Goal: Task Accomplishment & Management: Manage account settings

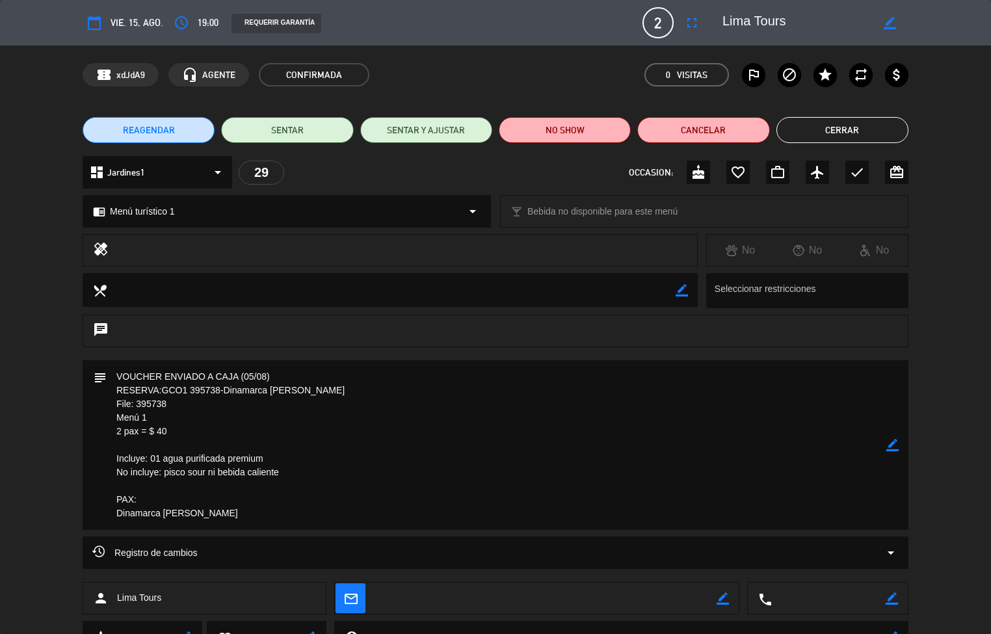
scroll to position [434, 0]
click at [847, 129] on button "Cerrar" at bounding box center [843, 130] width 132 height 26
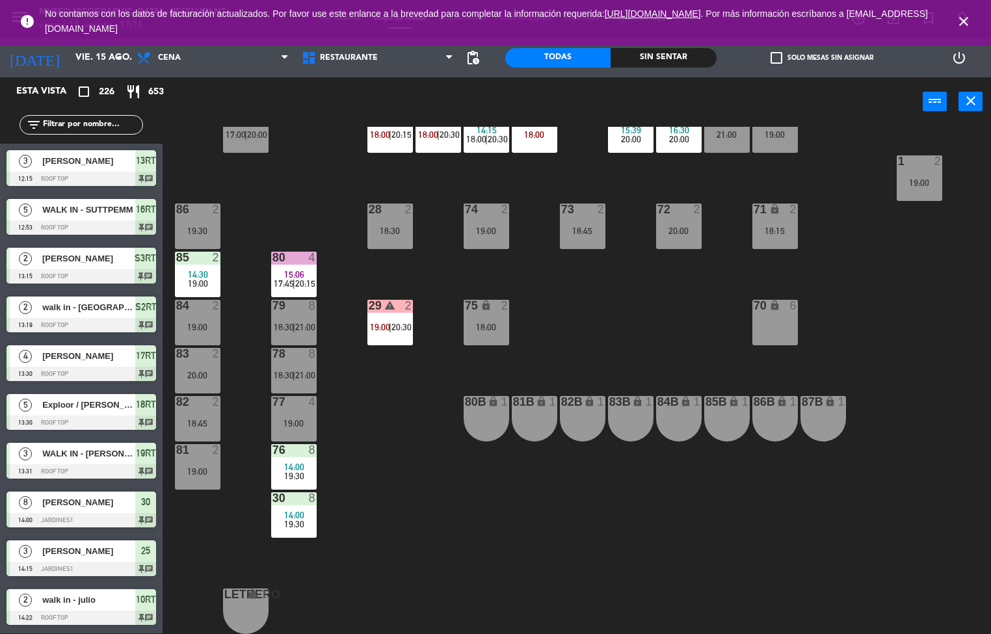
scroll to position [1, 0]
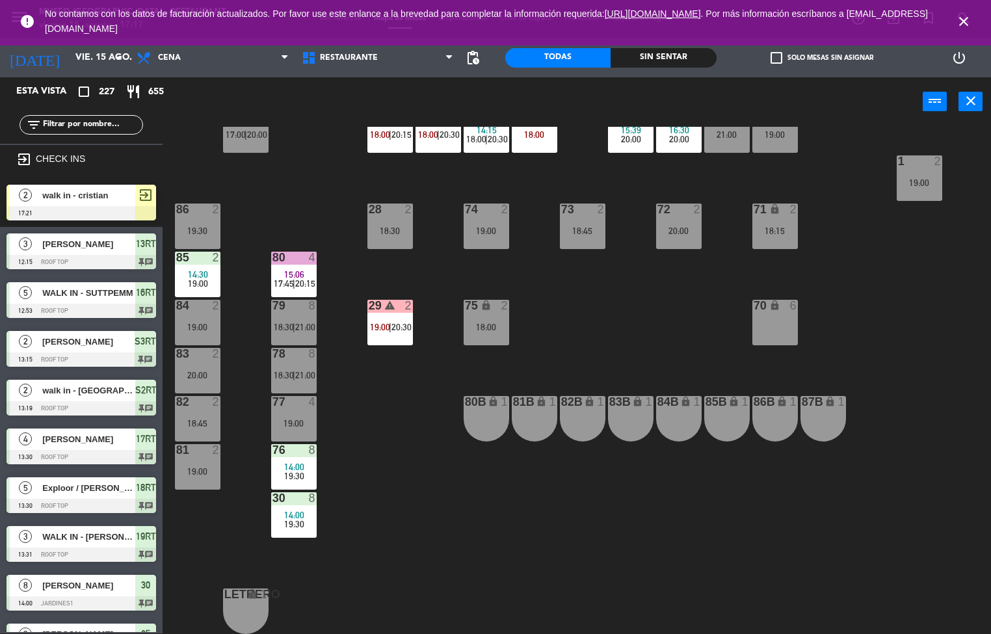
click at [656, 57] on div "Sin sentar" at bounding box center [663, 58] width 105 height 20
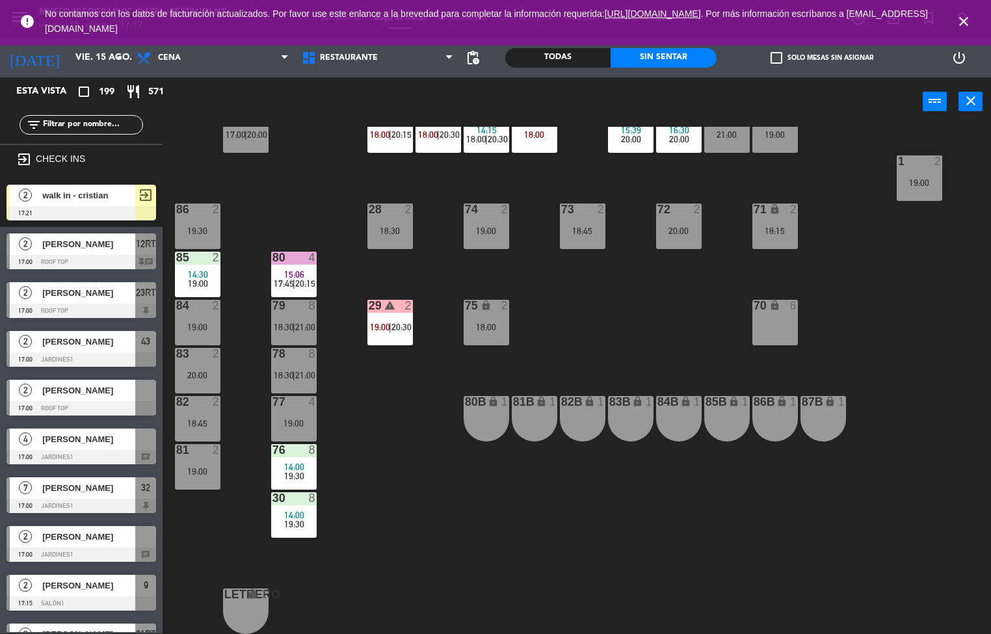
click at [671, 57] on div "Sin sentar" at bounding box center [663, 58] width 105 height 20
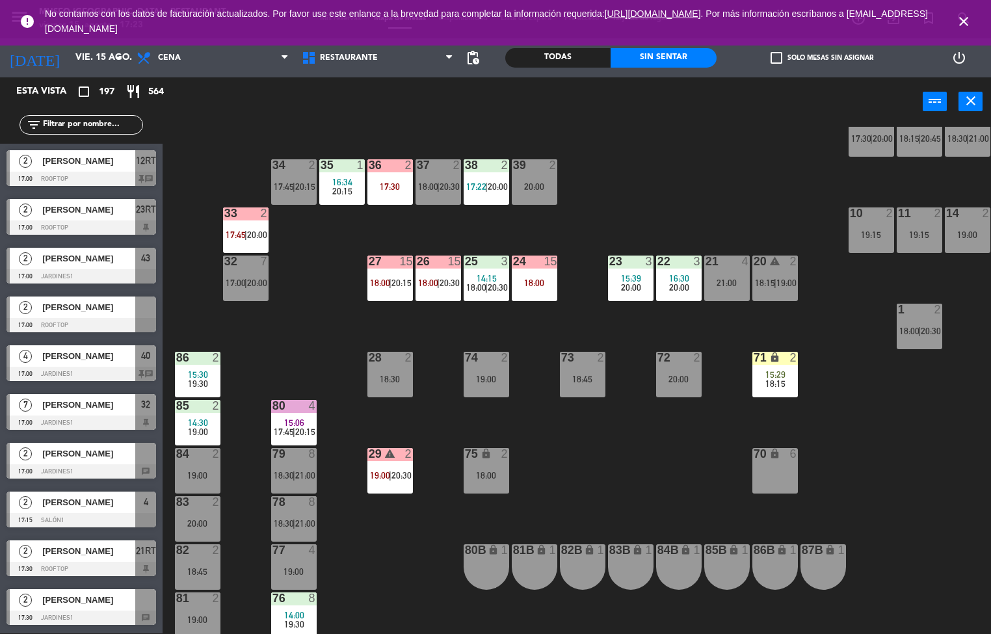
scroll to position [434, 0]
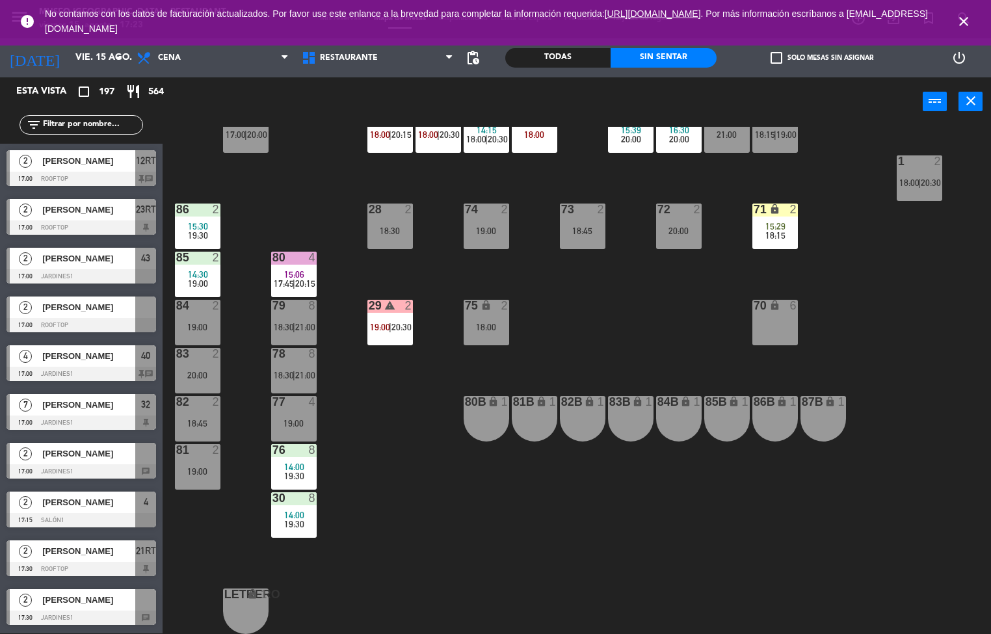
click at [373, 424] on div "44 5 17:00 | 21:00 49 warning 2 17:30 | 19:00 54 5 15:30 19:15 64 2 48 10 19:45…" at bounding box center [581, 380] width 819 height 507
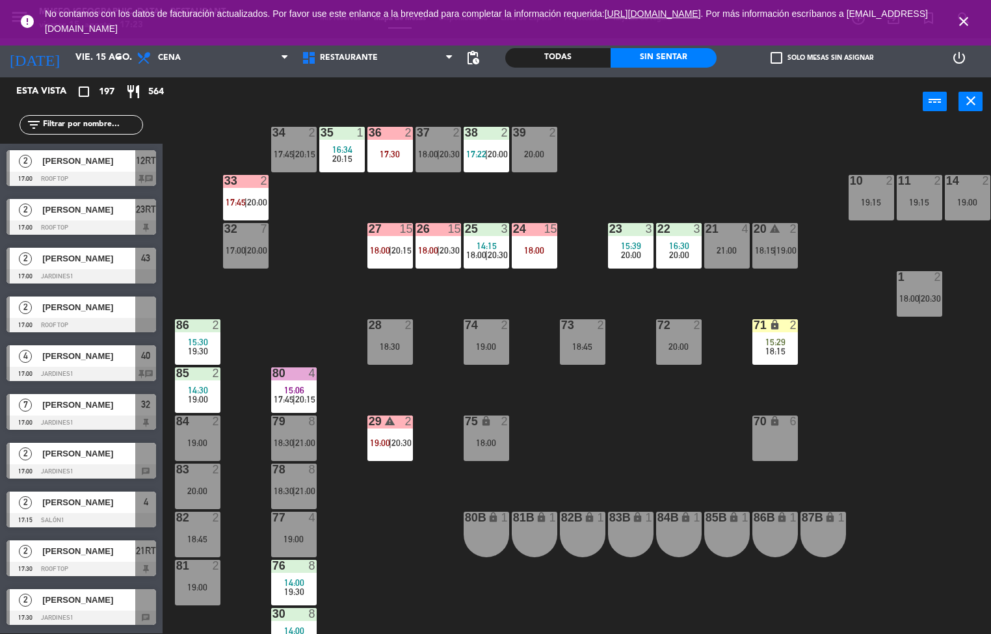
click at [664, 61] on div "Sin sentar" at bounding box center [663, 58] width 105 height 20
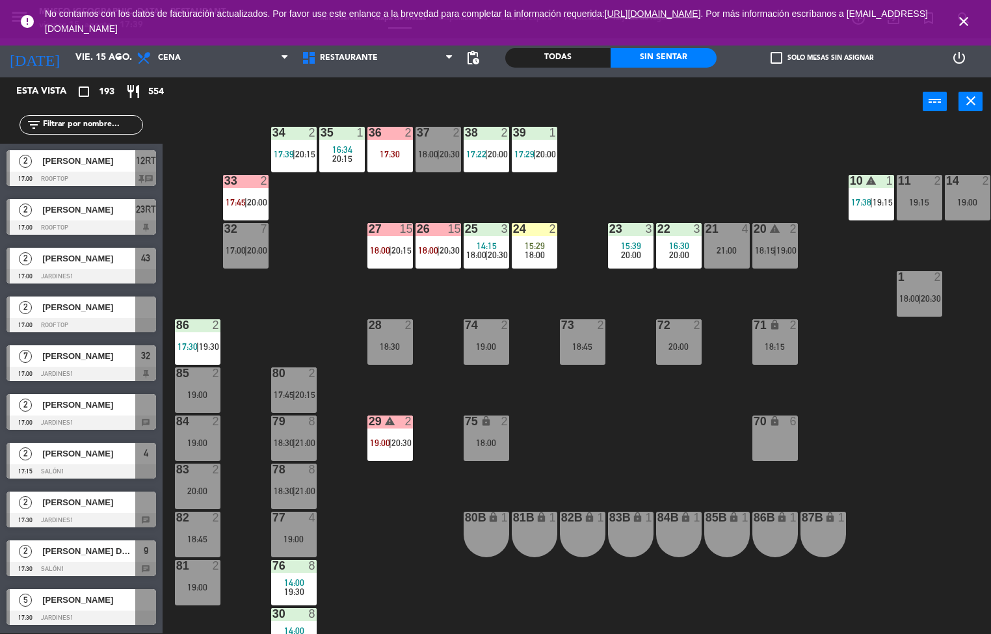
click at [208, 334] on div "86 2 17:30 | 19:30" at bounding box center [198, 342] width 46 height 46
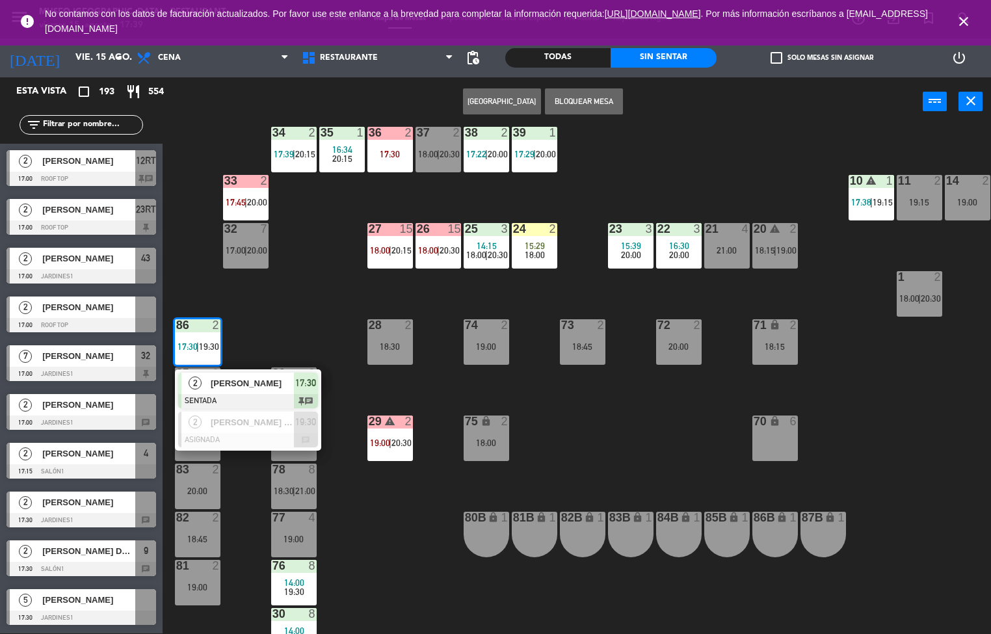
click at [254, 383] on span "[PERSON_NAME]" at bounding box center [252, 384] width 83 height 14
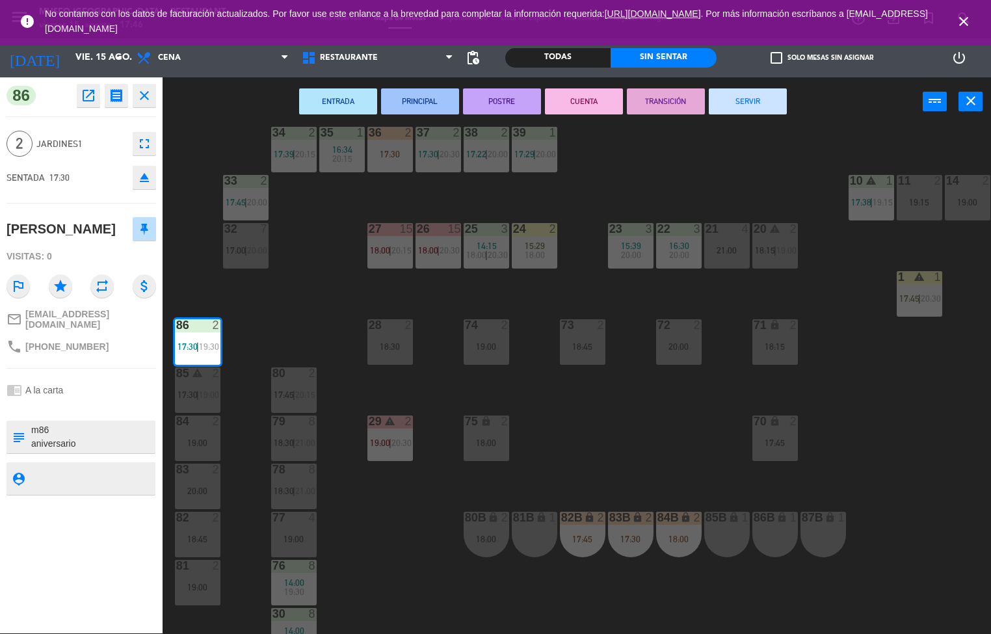
click at [293, 293] on div "44 5 17:00 | 21:00 49 warning 2 18:00 | 19:00 54 5 15:30 19:15 64 2 17:30 48 10…" at bounding box center [581, 380] width 819 height 507
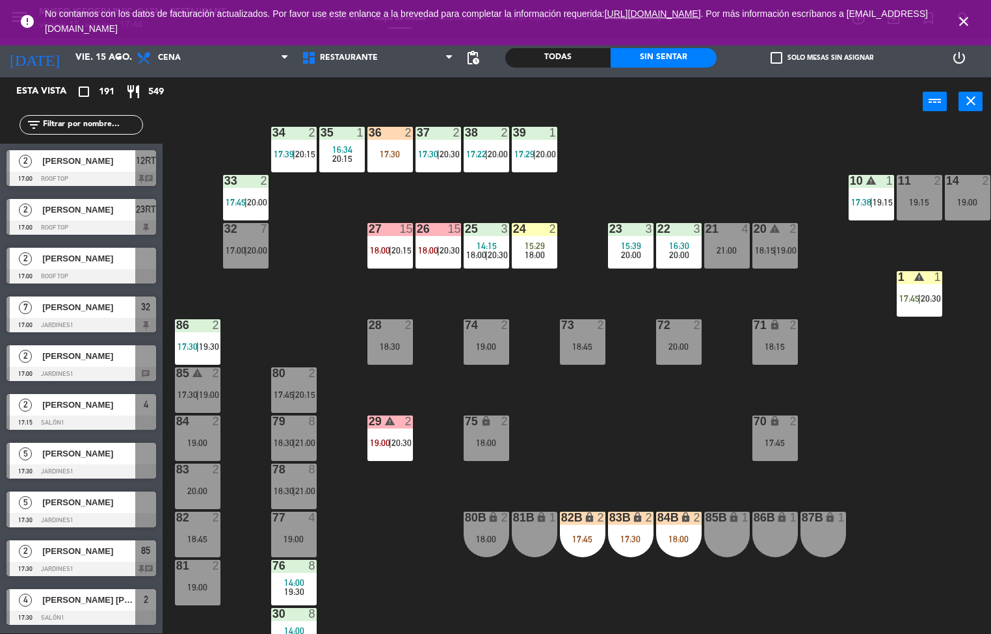
click at [225, 180] on div "33" at bounding box center [224, 181] width 1 height 12
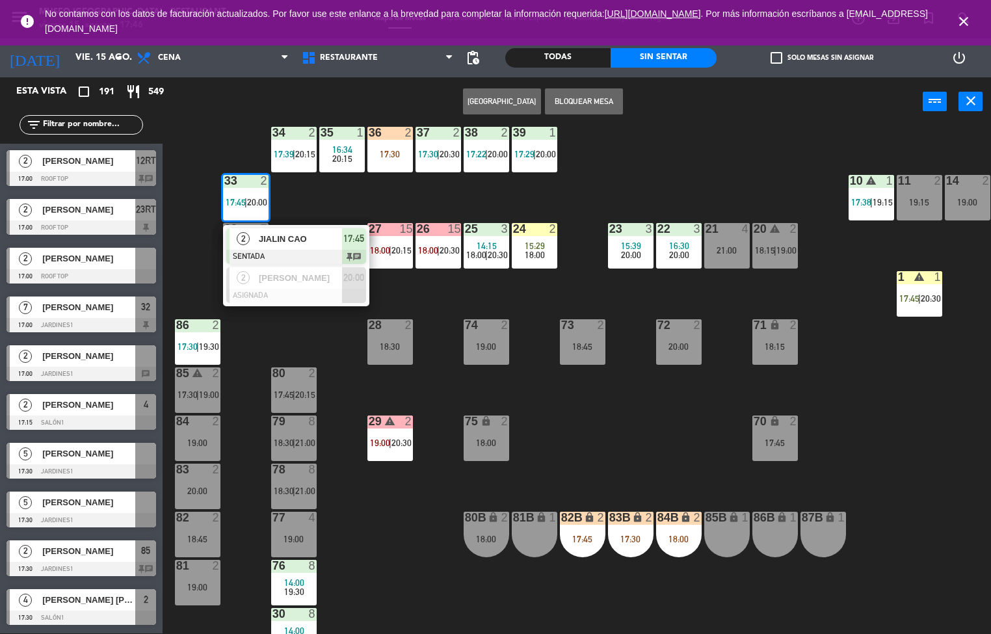
click at [317, 242] on span "JIALIN CAO" at bounding box center [300, 239] width 83 height 14
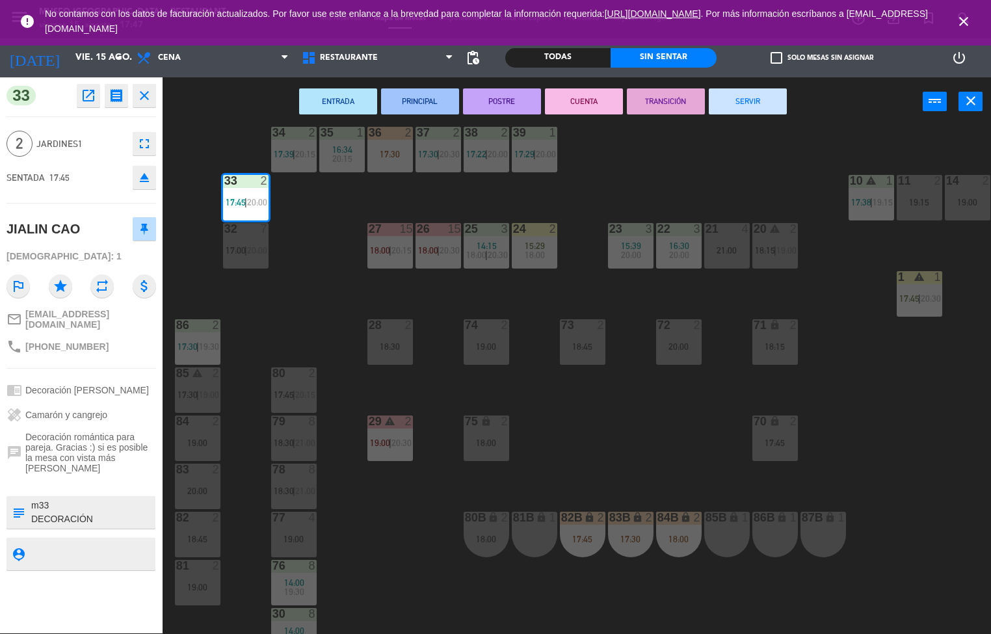
click at [293, 324] on div "44 5 17:00 | 21:00 49 warning 2 18:00 | 19:00 54 5 15:30 19:15 64 2 17:30 48 10…" at bounding box center [581, 380] width 819 height 507
click at [545, 427] on div "44 5 17:00 | 21:00 49 warning 2 18:00 | 19:00 54 5 15:30 19:15 64 2 17:30 48 10…" at bounding box center [581, 380] width 819 height 507
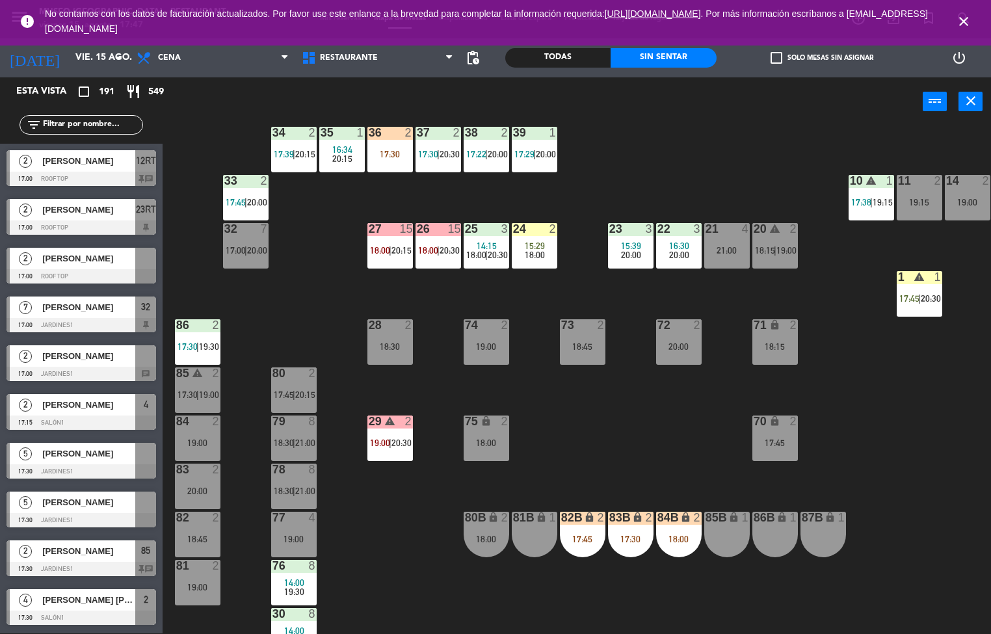
scroll to position [0, 0]
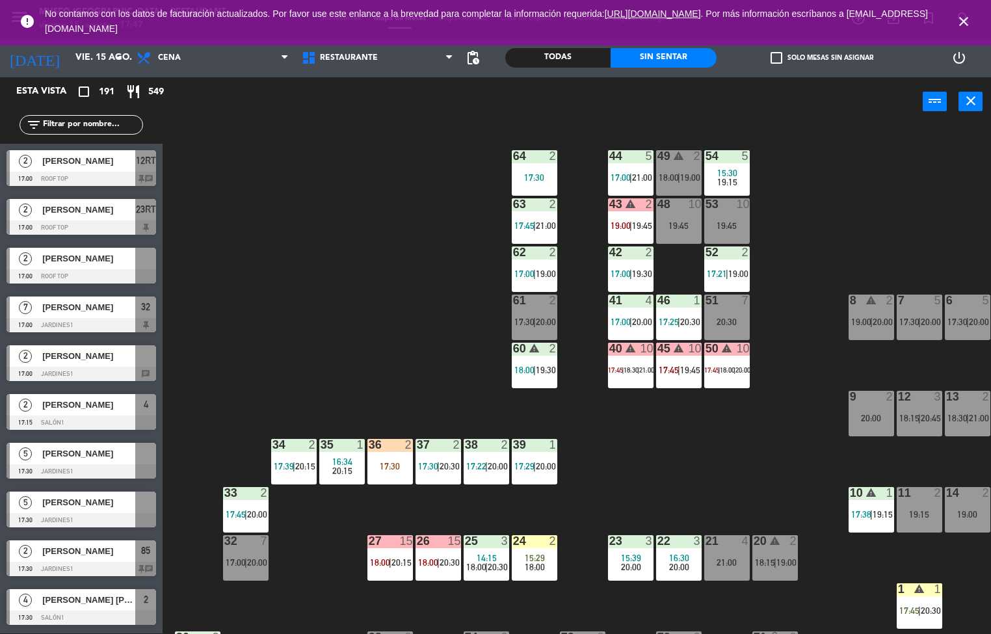
click at [379, 466] on div "17:30" at bounding box center [391, 466] width 46 height 9
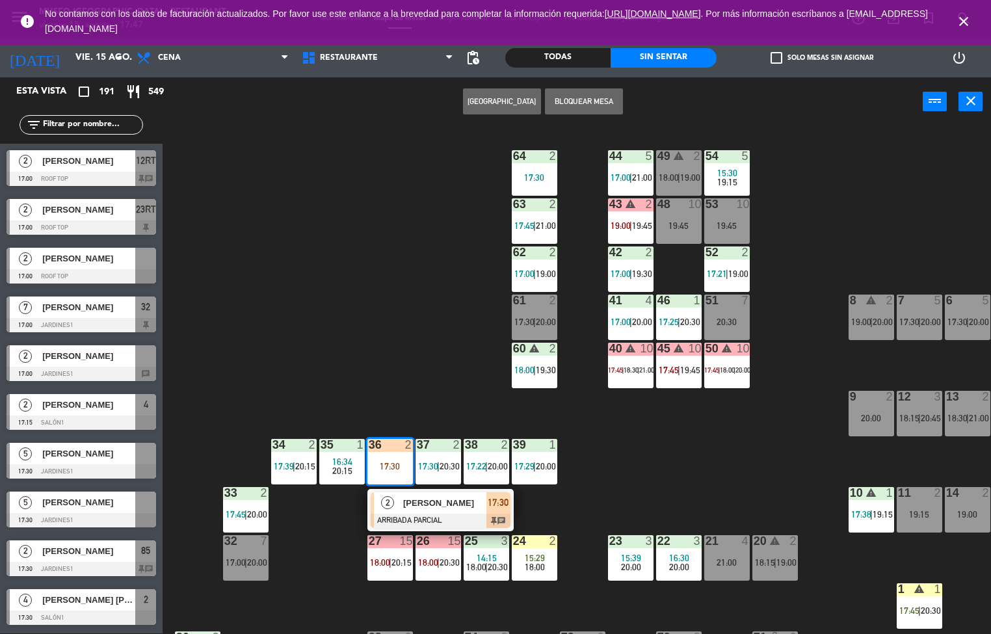
click at [453, 506] on span "[PERSON_NAME]" at bounding box center [444, 503] width 83 height 14
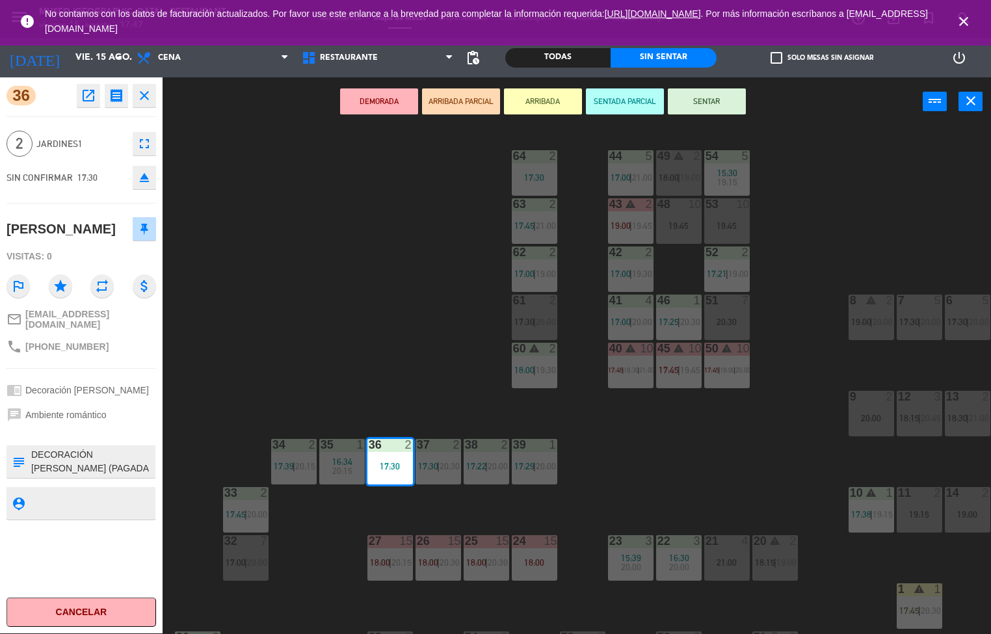
click at [396, 351] on div "44 5 17:00 | 21:00 49 warning 2 18:00 | 19:00 54 5 15:30 19:15 64 2 17:30 48 10…" at bounding box center [581, 380] width 819 height 507
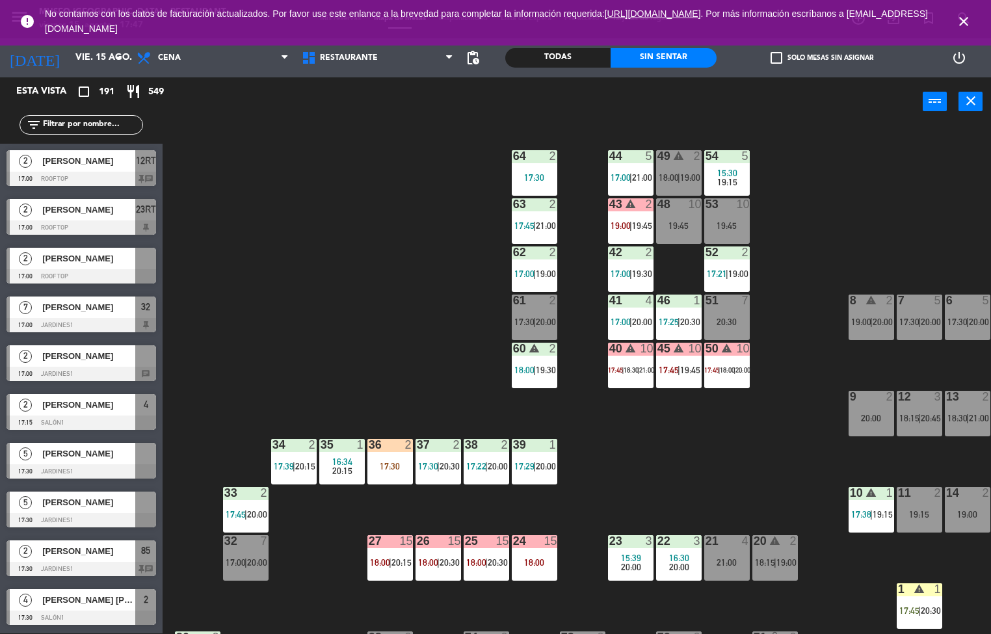
scroll to position [3070, 0]
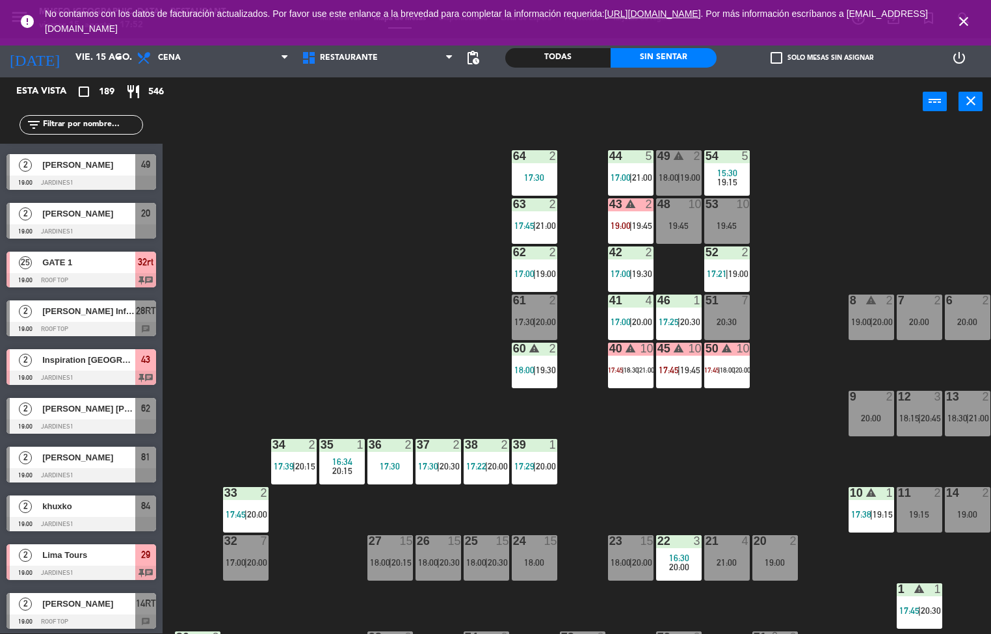
click at [414, 399] on div "44 5 17:00 | 21:00 49 warning 2 18:00 | 19:00 54 5 15:30 19:15 64 2 17:30 48 10…" at bounding box center [581, 380] width 819 height 507
click at [504, 512] on div "44 5 17:00 | 21:00 49 warning 2 18:00 | 19:00 54 5 15:30 19:15 64 2 17:30 48 10…" at bounding box center [581, 380] width 819 height 507
click at [557, 411] on div "44 5 17:00 | 21:00 49 warning 2 18:00 | 19:00 54 5 15:30 19:15 64 2 17:30 48 10…" at bounding box center [581, 380] width 819 height 507
click at [327, 364] on div "44 5 17:00 | 21:00 49 warning 2 18:00 | 19:00 54 5 15:30 19:15 64 2 17:30 48 10…" at bounding box center [581, 380] width 819 height 507
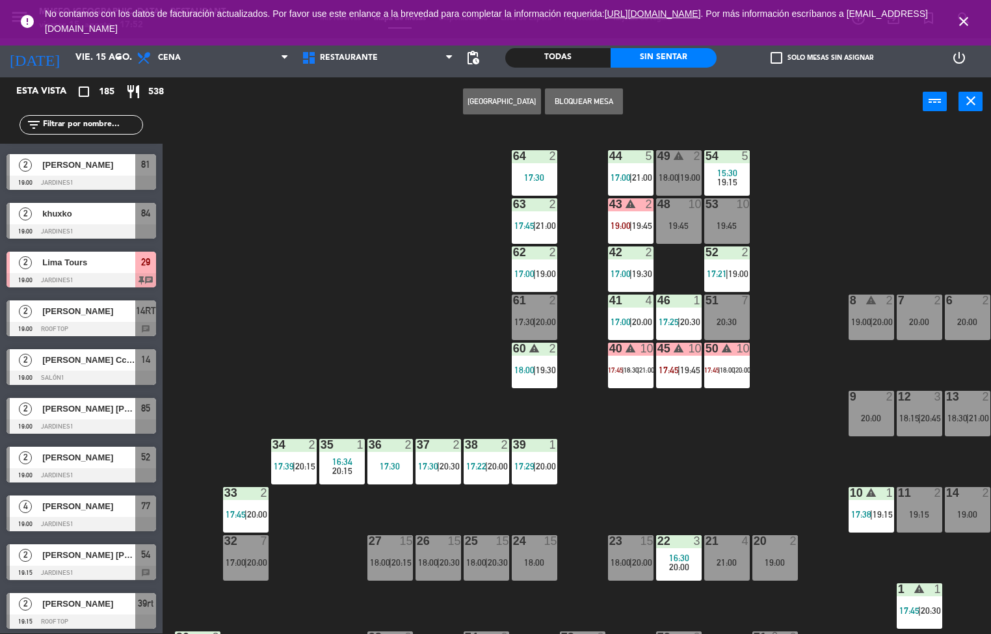
scroll to position [239, 0]
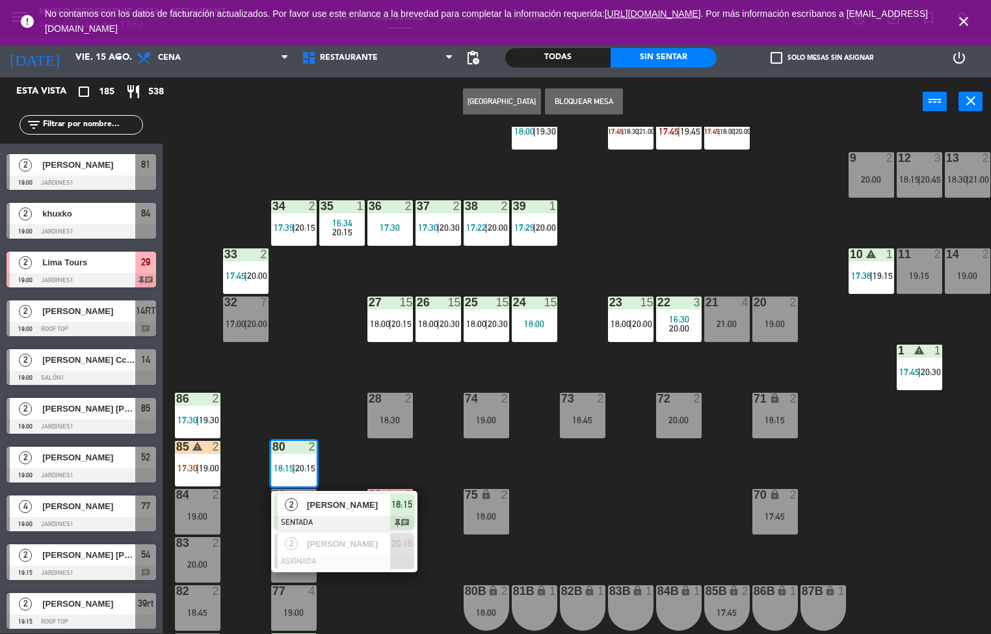
click at [607, 498] on div "44 5 17:00 | 21:00 49 warning 2 18:00 | 19:00 54 5 15:30 19:15 64 2 17:30 48 10…" at bounding box center [581, 380] width 819 height 507
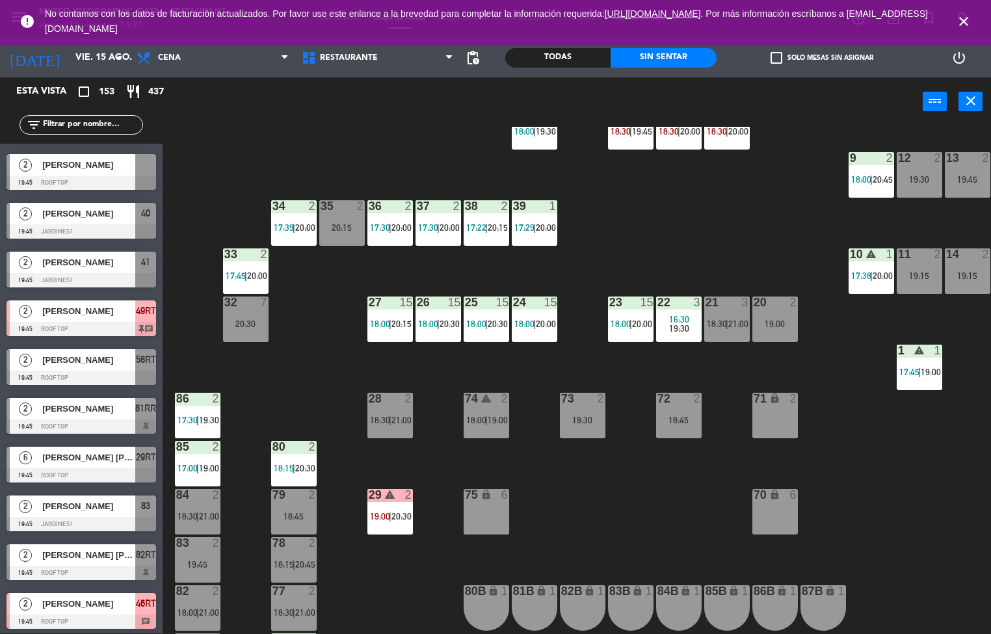
click at [674, 537] on div "44 5 17:00 | 19:15 49 2 19:15 54 5 15:30 18:30 | 21:00 64 2 17:30 | 20:00 48 2 …" at bounding box center [581, 380] width 819 height 507
click at [197, 446] on div at bounding box center [197, 447] width 21 height 12
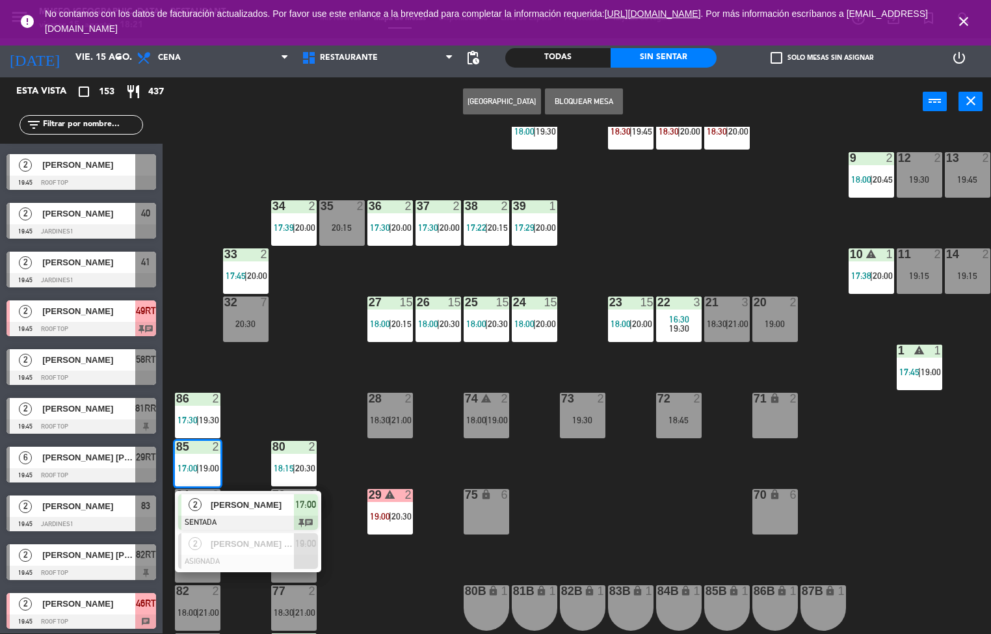
click at [260, 505] on span "[PERSON_NAME]" at bounding box center [252, 505] width 83 height 14
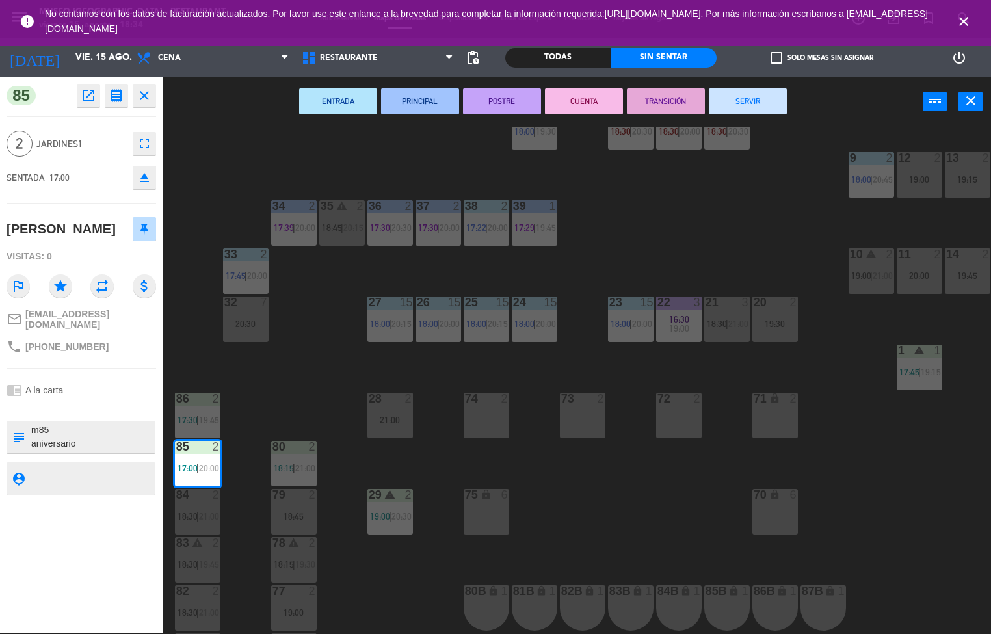
click at [146, 98] on icon "close" at bounding box center [145, 96] width 16 height 16
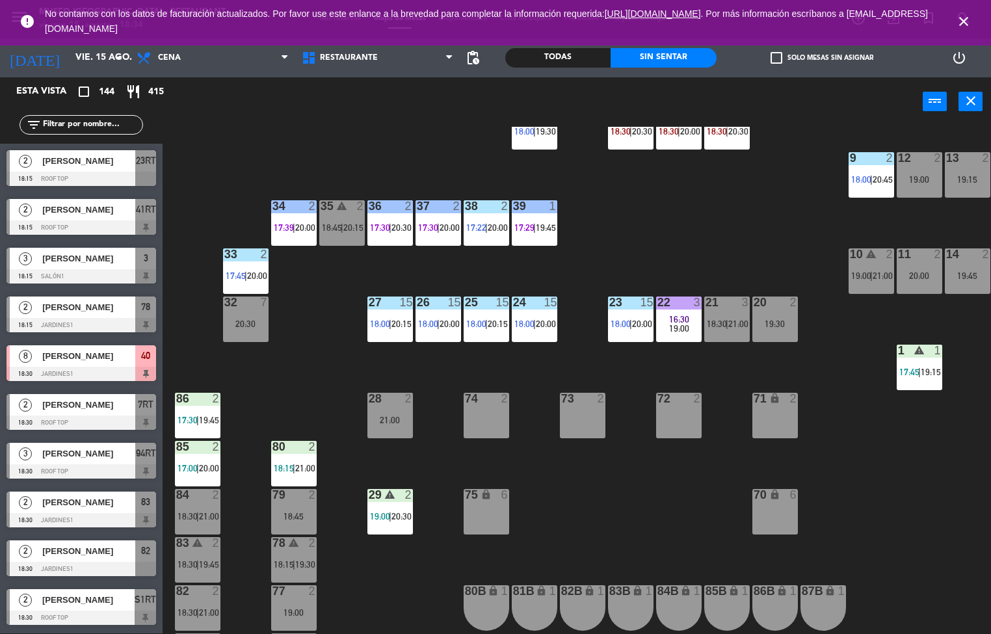
click at [377, 509] on div "29 warning 2 19:00 | 20:30" at bounding box center [391, 512] width 46 height 46
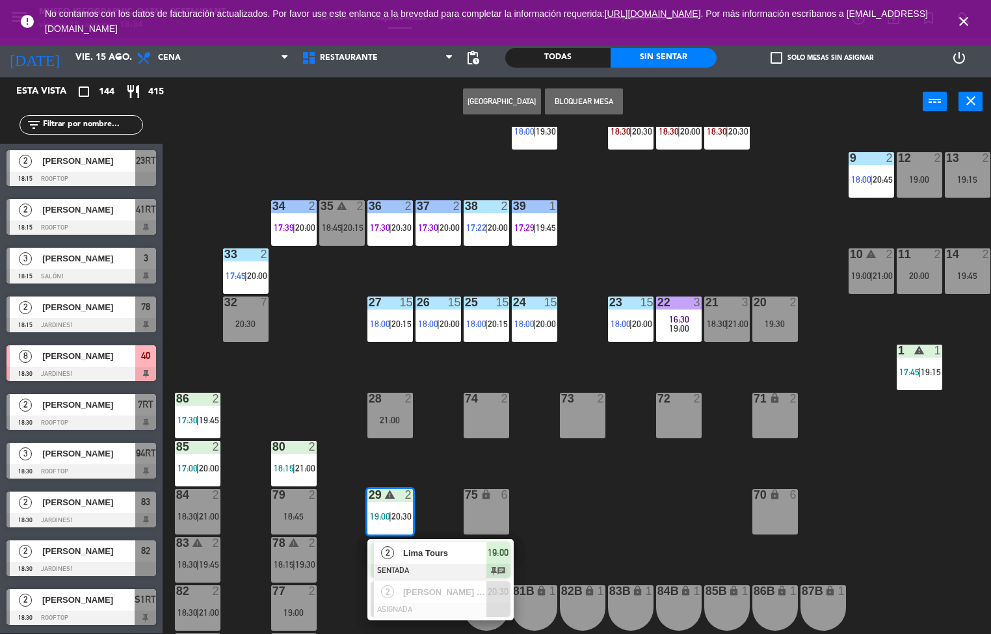
click at [449, 548] on span "Lima Tours" at bounding box center [444, 553] width 83 height 14
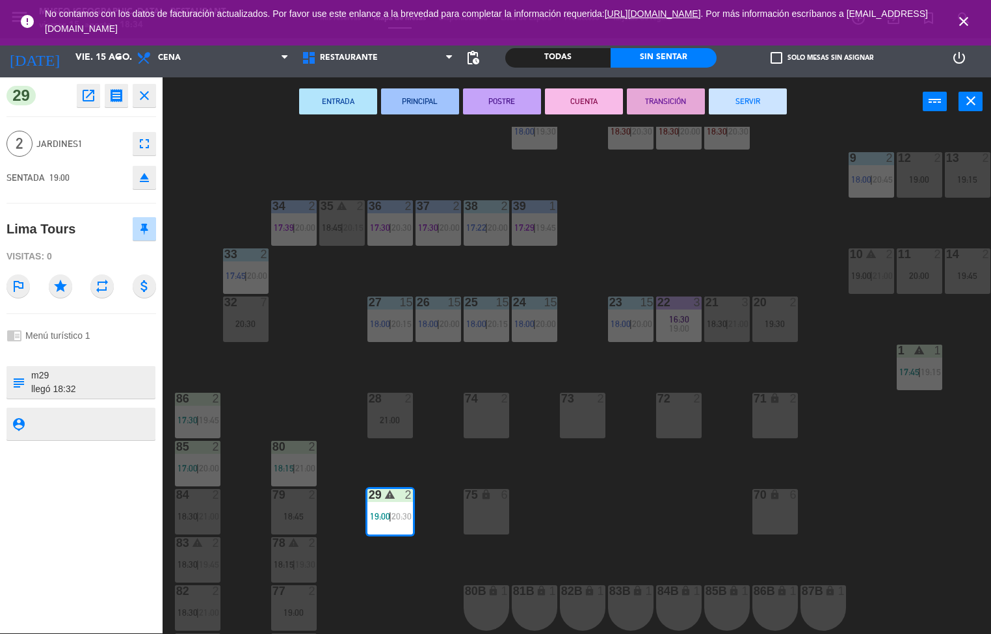
click at [85, 92] on icon "open_in_new" at bounding box center [89, 96] width 16 height 16
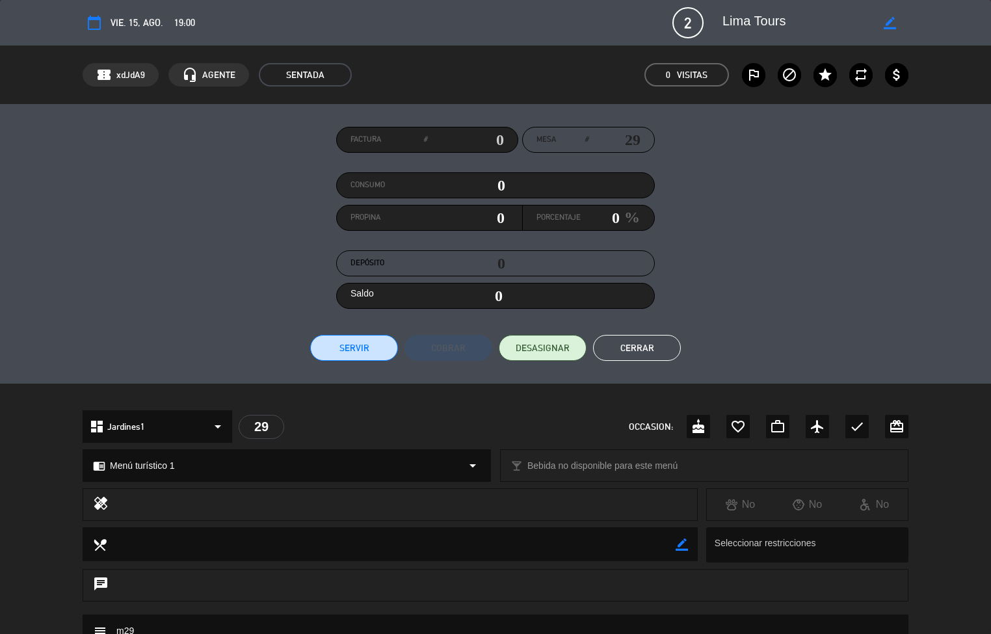
click at [773, 552] on div at bounding box center [810, 545] width 197 height 25
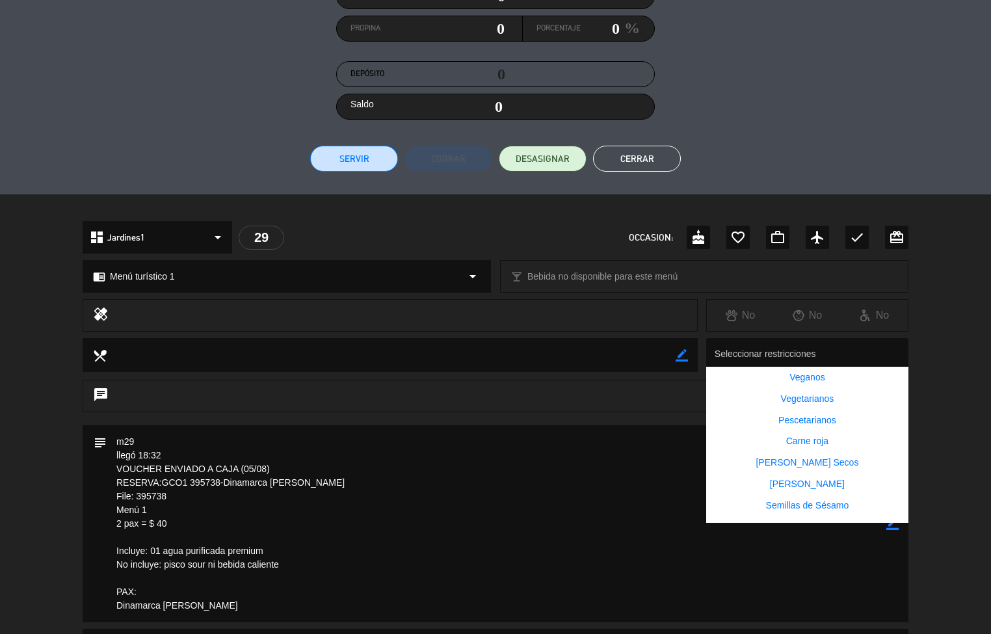
scroll to position [205, 0]
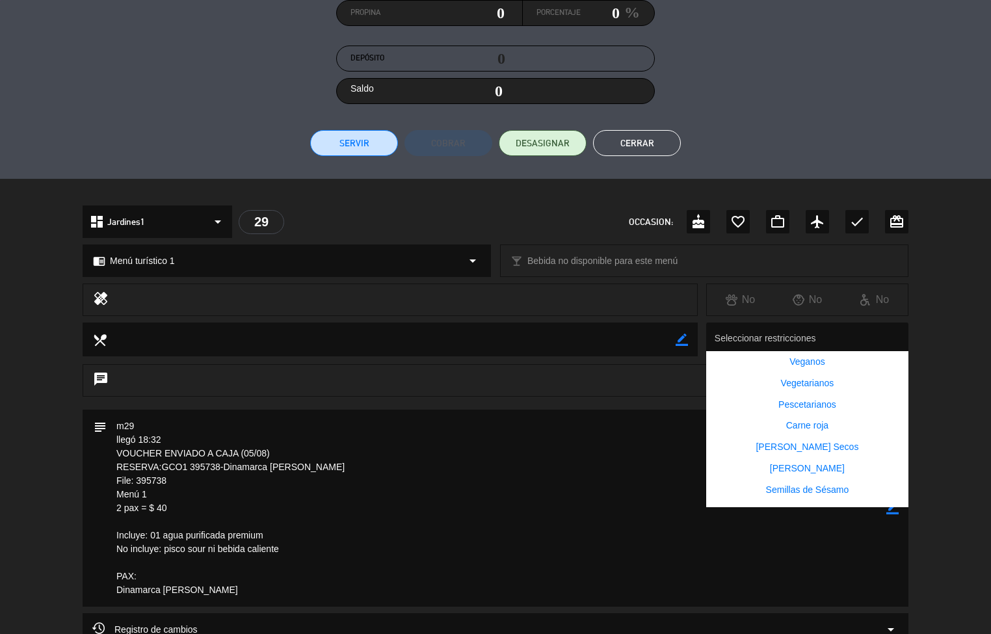
click at [566, 516] on textarea at bounding box center [497, 508] width 780 height 197
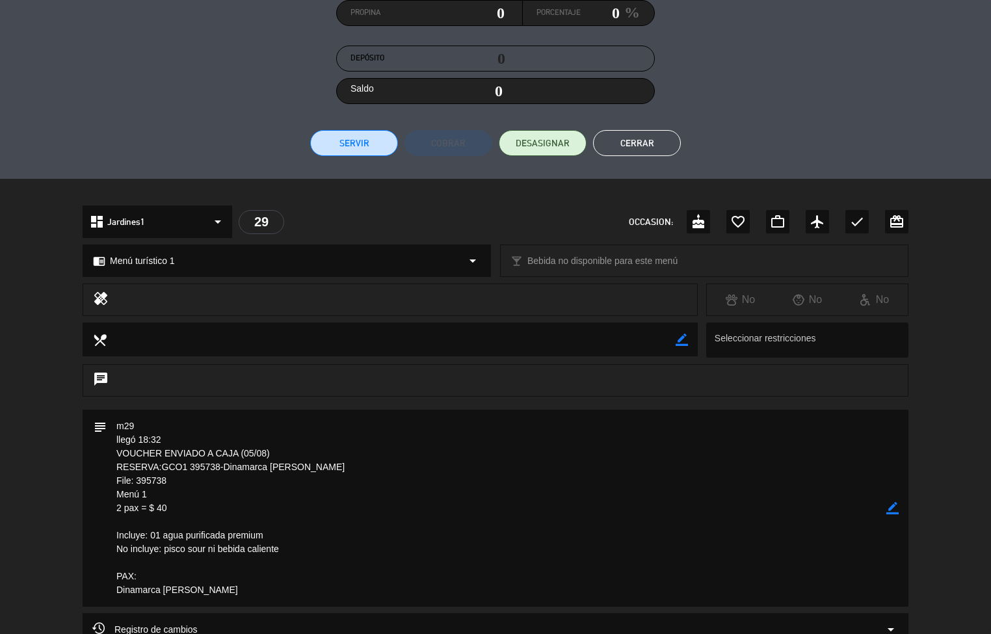
click at [705, 545] on textarea at bounding box center [497, 508] width 780 height 197
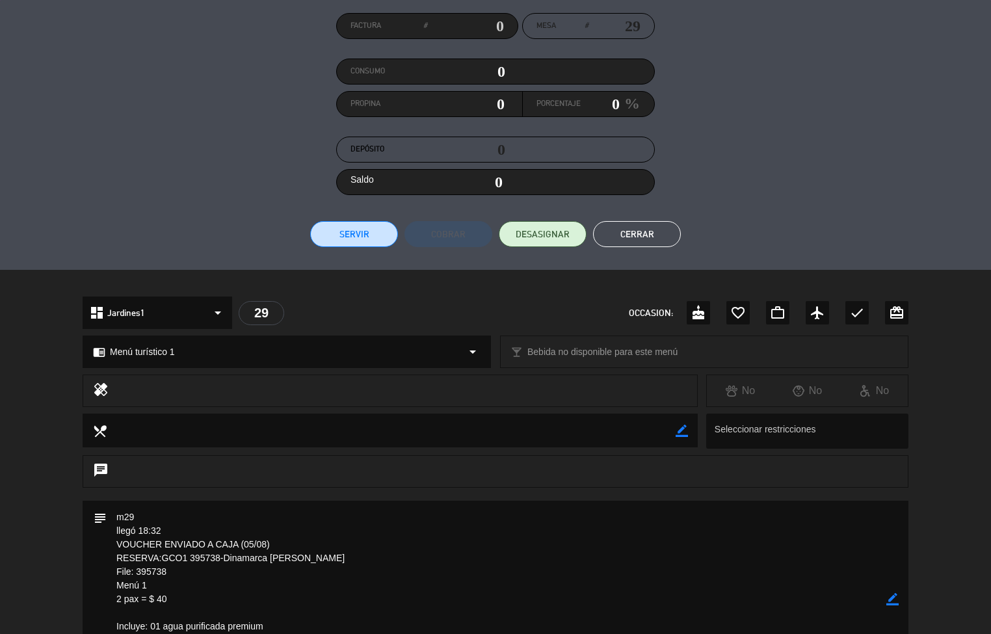
scroll to position [116, 0]
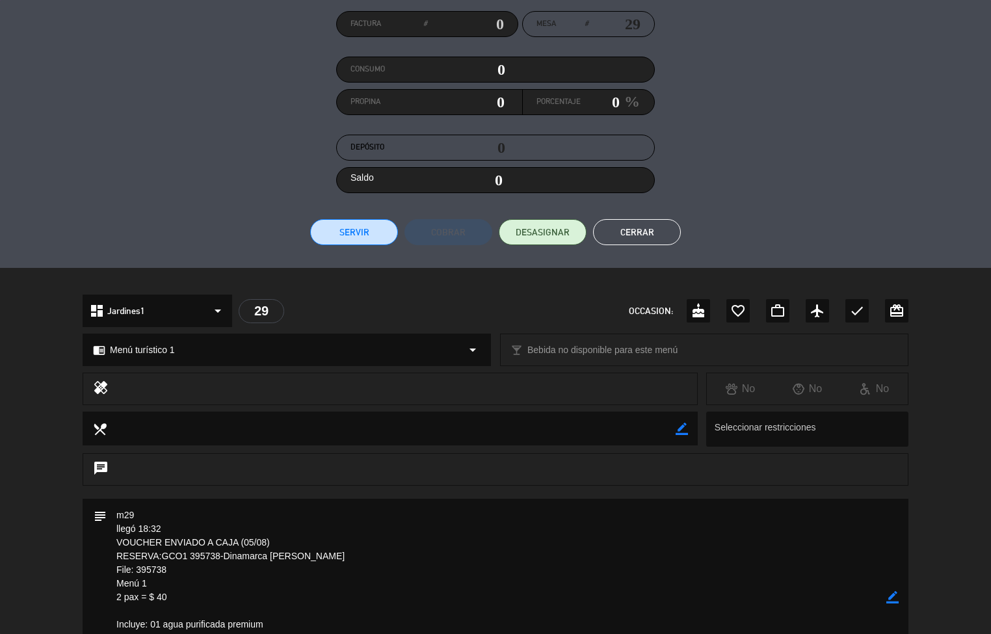
click at [664, 241] on button "Cerrar" at bounding box center [637, 232] width 88 height 26
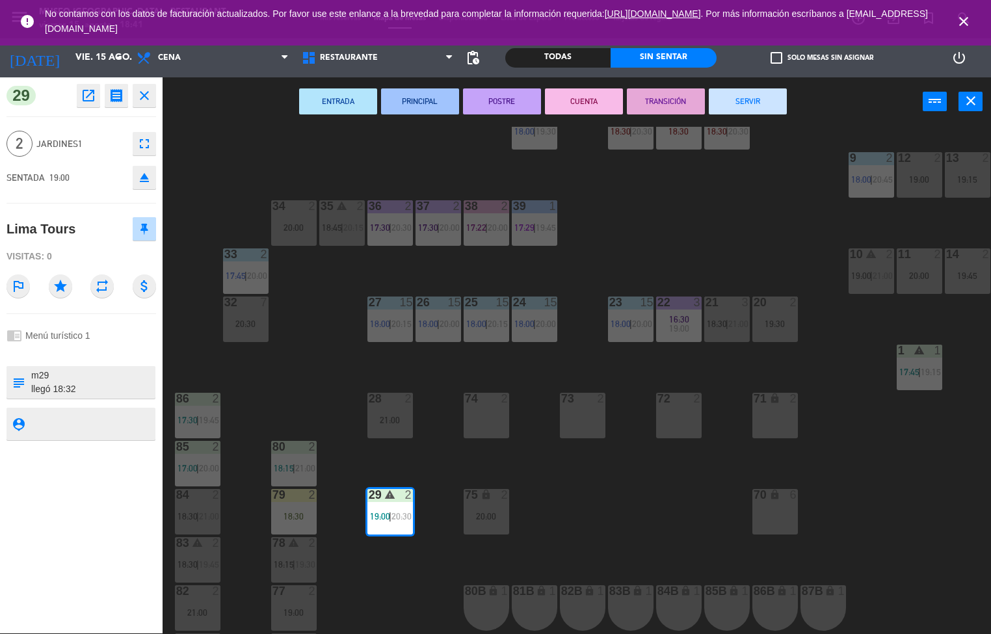
click at [642, 514] on div "44 5 17:00 49 2 19:00 54 2 18:30 | 21:00 64 2 17:30 | 20:00 48 2 17:45 | 19:45 …" at bounding box center [581, 380] width 819 height 507
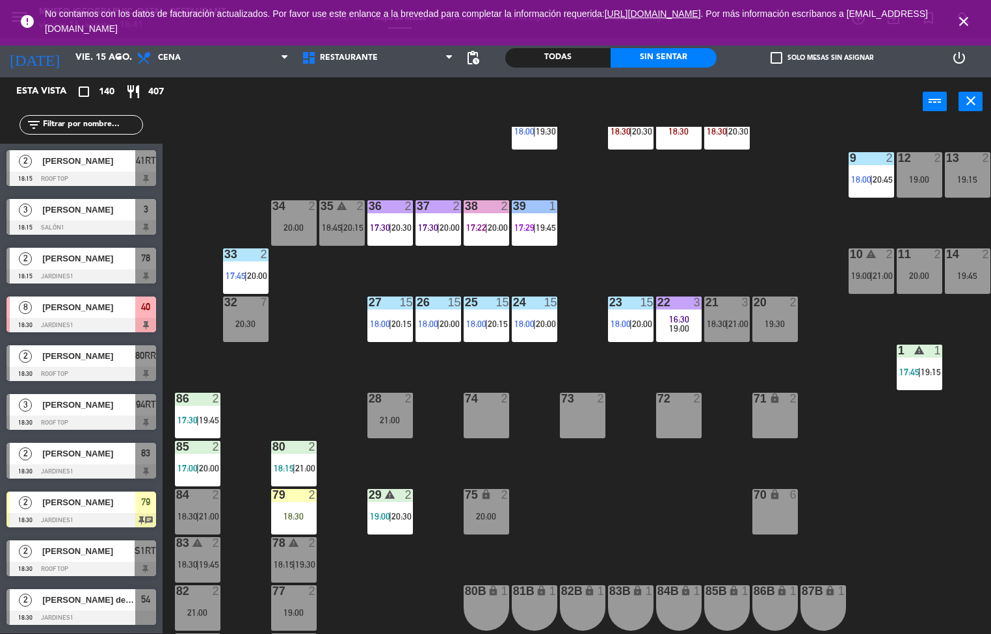
scroll to position [400, 0]
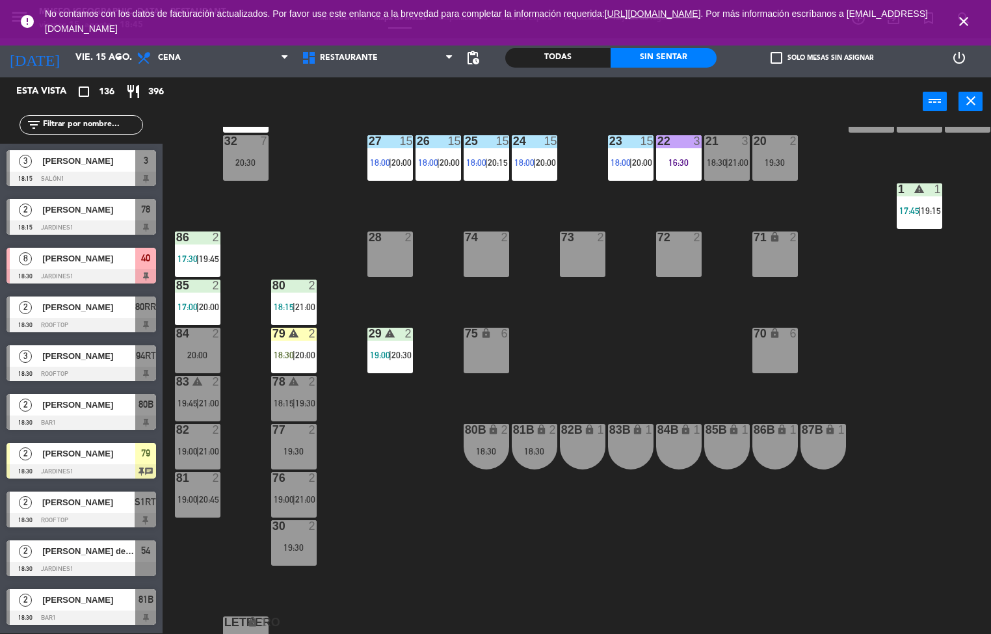
click at [621, 350] on div "44 5 17:00 49 2 19:00 54 2 18:30 | 21:00 64 2 17:30 | 20:00 48 2 17:45 | 19:45 …" at bounding box center [581, 380] width 819 height 507
click at [370, 334] on div "29" at bounding box center [369, 334] width 1 height 12
click at [586, 516] on div "44 5 17:00 49 2 19:00 54 2 18:30 | 21:00 64 2 17:30 | 20:00 48 2 17:45 | 19:45 …" at bounding box center [581, 380] width 819 height 507
click at [596, 504] on div "44 5 17:00 49 2 19:00 54 2 18:30 | 21:00 64 2 17:30 | 20:00 48 2 17:45 | 19:45 …" at bounding box center [581, 380] width 819 height 507
click at [394, 533] on div "44 warning 5 17:00 | 19:45 | 21:00 49 2 18:30 | 21:00 54 2 19:45 64 2 17:30 | 2…" at bounding box center [581, 380] width 819 height 507
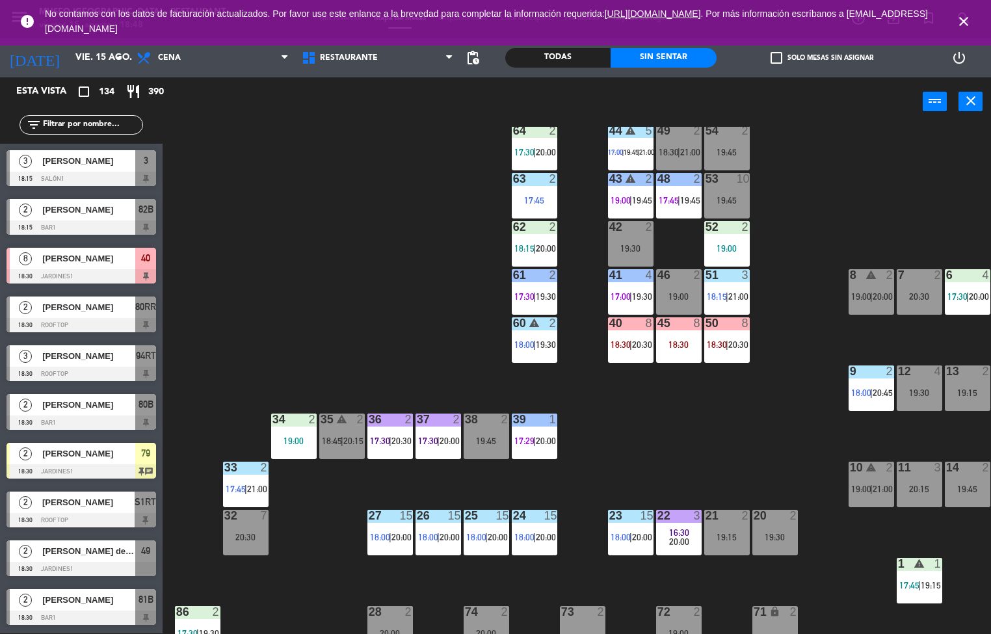
scroll to position [0, 0]
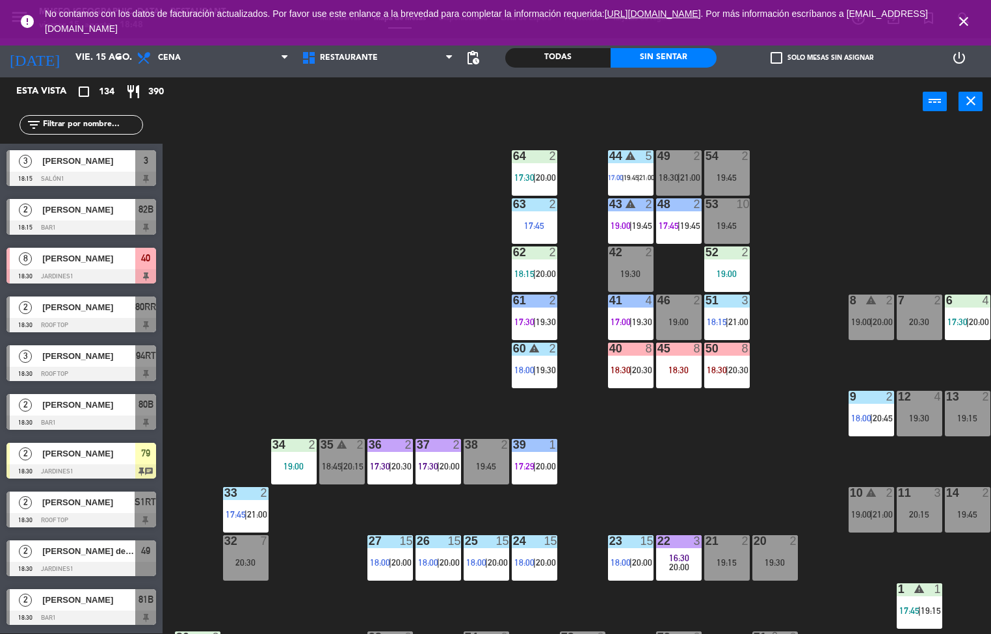
click at [311, 566] on div "44 warning 5 17:00 | 19:45 | 21:00 49 2 18:30 | 21:00 54 2 19:45 64 2 17:30 | 2…" at bounding box center [581, 380] width 819 height 507
click at [287, 462] on div "19:00" at bounding box center [294, 466] width 46 height 9
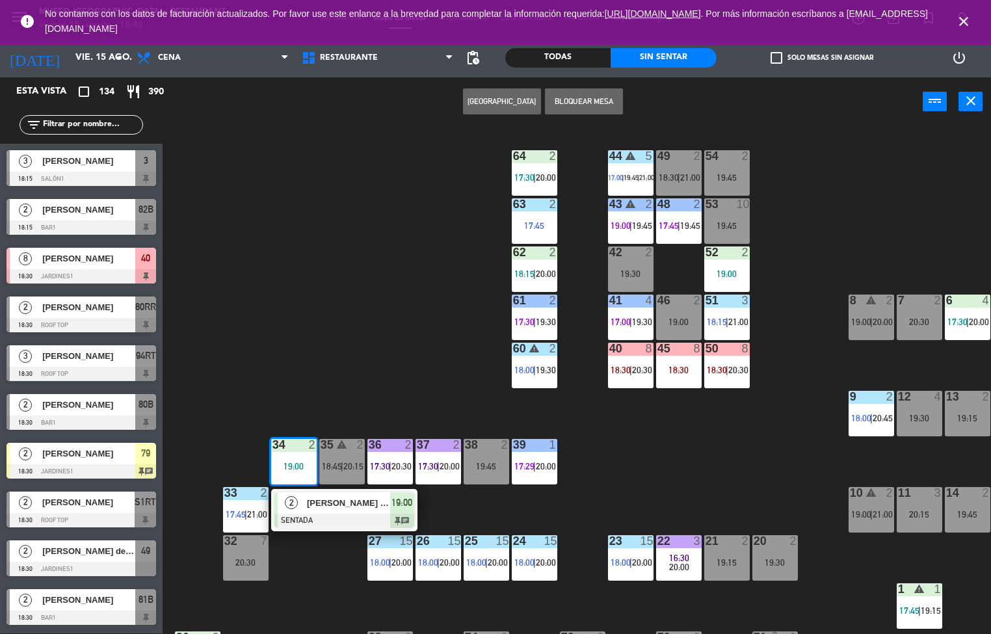
scroll to position [215, 0]
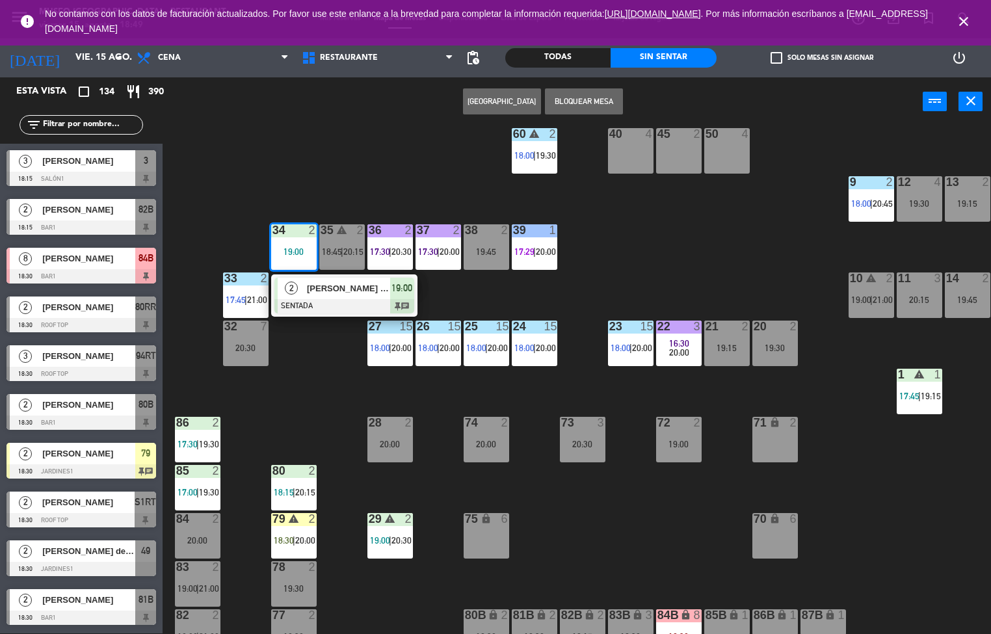
click at [588, 533] on div "44 warning 5 17:00 | 19:45 | 21:00 49 2 18:30 | 21:00 54 2 19:45 64 2 17:30 | 2…" at bounding box center [581, 380] width 819 height 507
